Goal: Communication & Community: Answer question/provide support

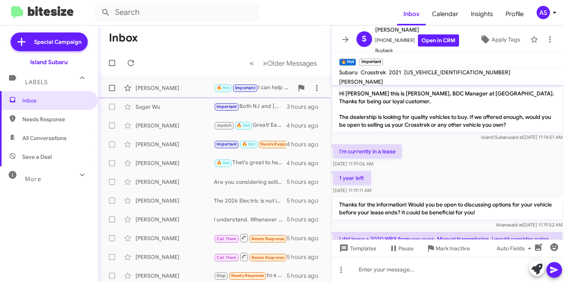
scroll to position [303, 0]
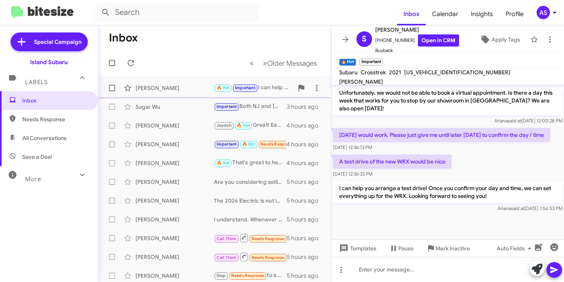
click at [154, 86] on div "[PERSON_NAME]" at bounding box center [175, 88] width 78 height 8
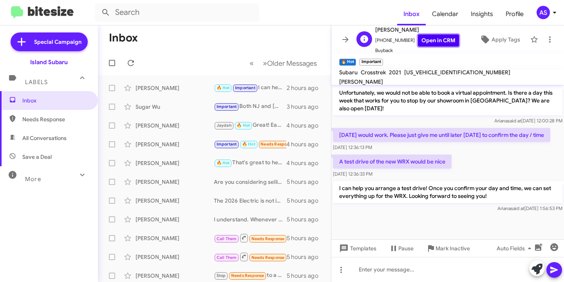
click at [438, 39] on link "Open in CRM" at bounding box center [438, 40] width 41 height 12
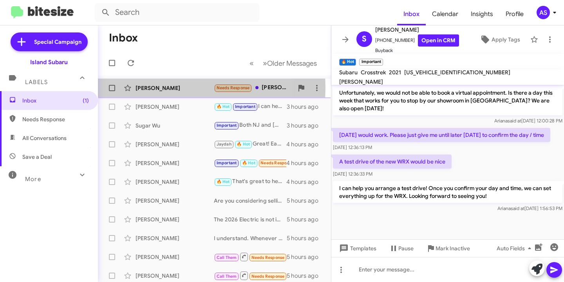
click at [159, 88] on div "[PERSON_NAME]" at bounding box center [175, 88] width 78 height 8
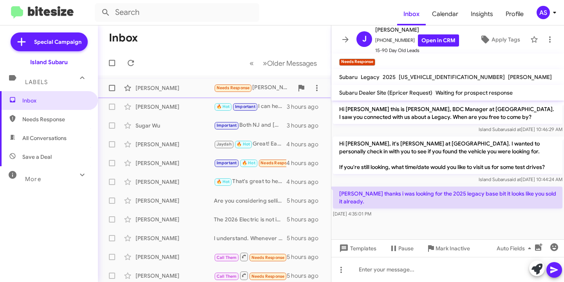
click at [148, 86] on div "[PERSON_NAME]" at bounding box center [175, 88] width 78 height 8
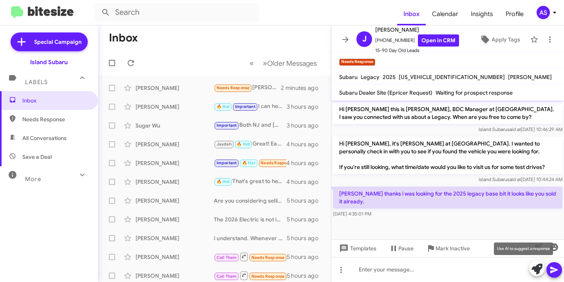
click at [537, 272] on icon at bounding box center [537, 269] width 11 height 11
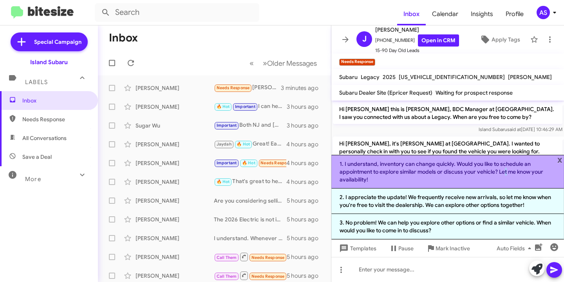
click at [506, 170] on li "1. I understand, inventory can change quickly. Would you like to schedule an ap…" at bounding box center [447, 172] width 233 height 34
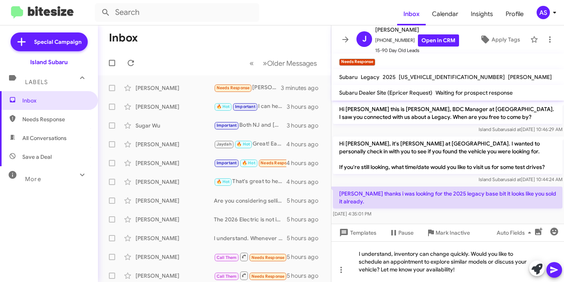
click at [555, 265] on span at bounding box center [554, 270] width 9 height 16
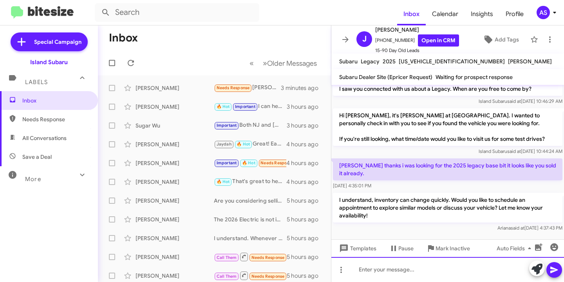
scroll to position [14, 0]
